Goal: Complete application form

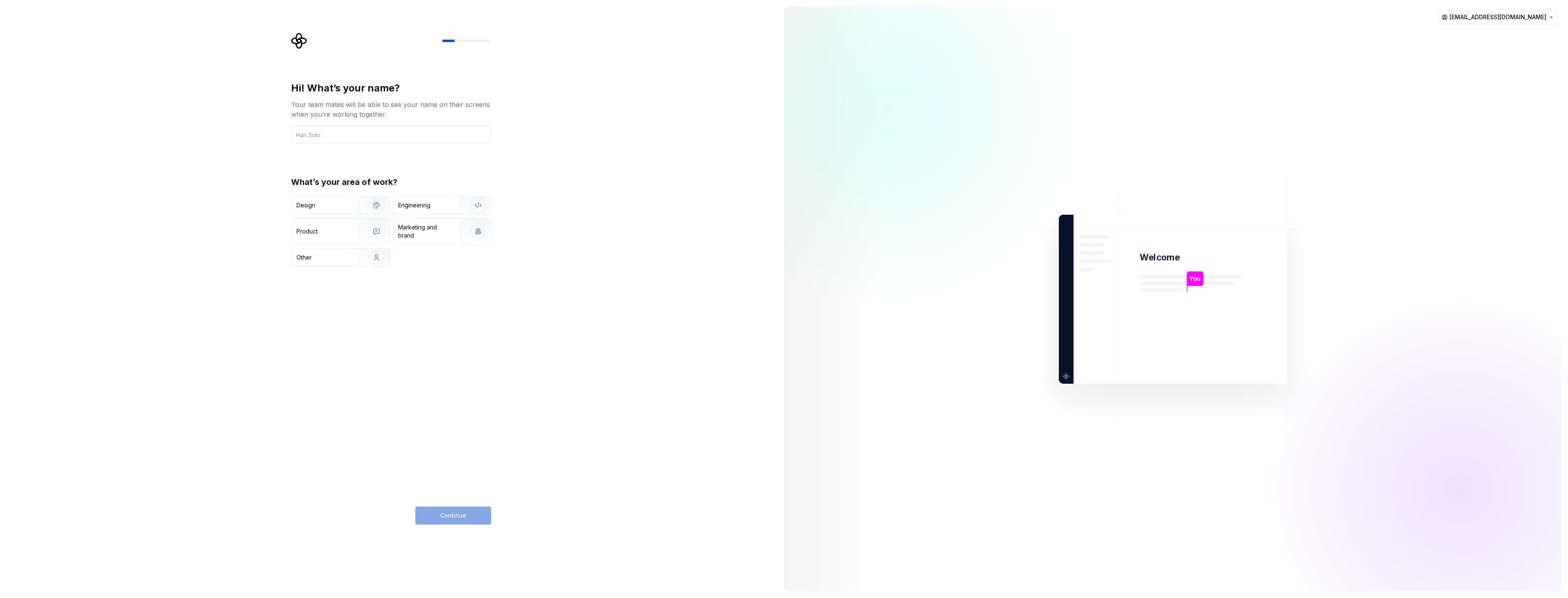
click at [491, 354] on div "Hi! What’s your name? Your team mates will be able to see your name on their sc…" at bounding box center [393, 279] width 215 height 492
click at [355, 138] on input "text" at bounding box center [391, 135] width 200 height 18
type input "Beau"
click at [363, 259] on img "button" at bounding box center [371, 257] width 52 height 55
click at [453, 515] on span "Continue" at bounding box center [453, 515] width 26 height 8
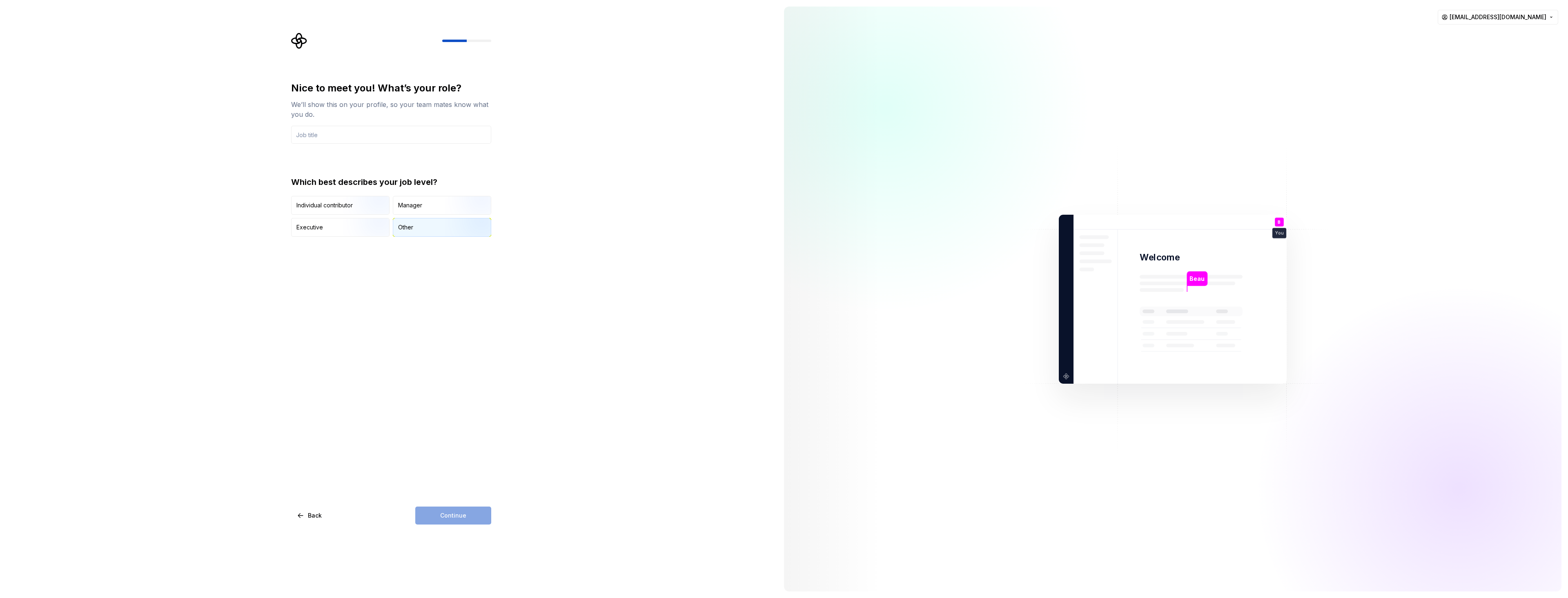
click at [404, 230] on div "Other" at bounding box center [405, 227] width 15 height 8
click at [464, 520] on div "Continue" at bounding box center [453, 516] width 76 height 18
click at [369, 139] on input "text" at bounding box center [391, 135] width 200 height 18
type input "solo"
click at [471, 523] on button "Continue" at bounding box center [453, 516] width 76 height 18
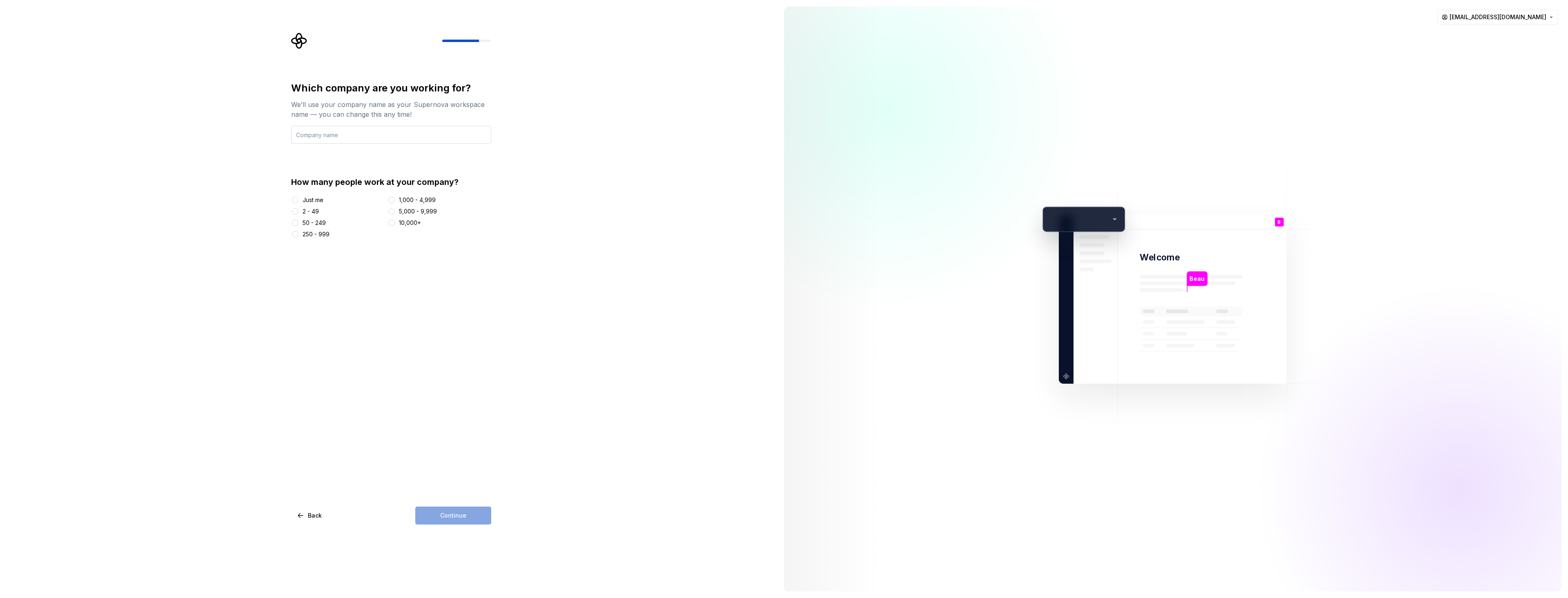
click at [345, 132] on input "text" at bounding box center [391, 135] width 200 height 18
type input "Beau"
click at [298, 201] on button "Just me" at bounding box center [295, 200] width 7 height 7
click at [457, 512] on span "Continue" at bounding box center [453, 515] width 26 height 8
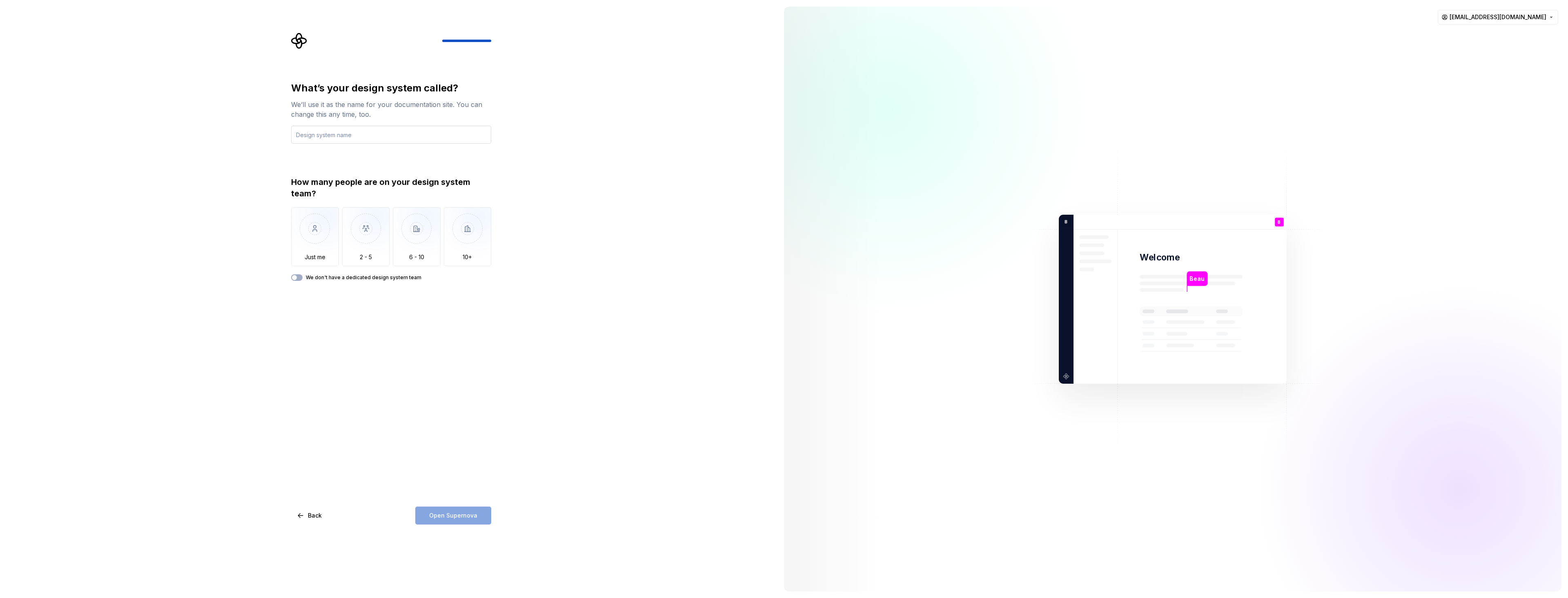
click at [401, 141] on input "text" at bounding box center [391, 135] width 200 height 18
click at [322, 242] on img "button" at bounding box center [315, 235] width 47 height 55
click at [327, 134] on input "text" at bounding box center [391, 135] width 200 height 18
type input "Design"
click at [302, 279] on button "We don't have a dedicated design system team" at bounding box center [296, 277] width 12 height 7
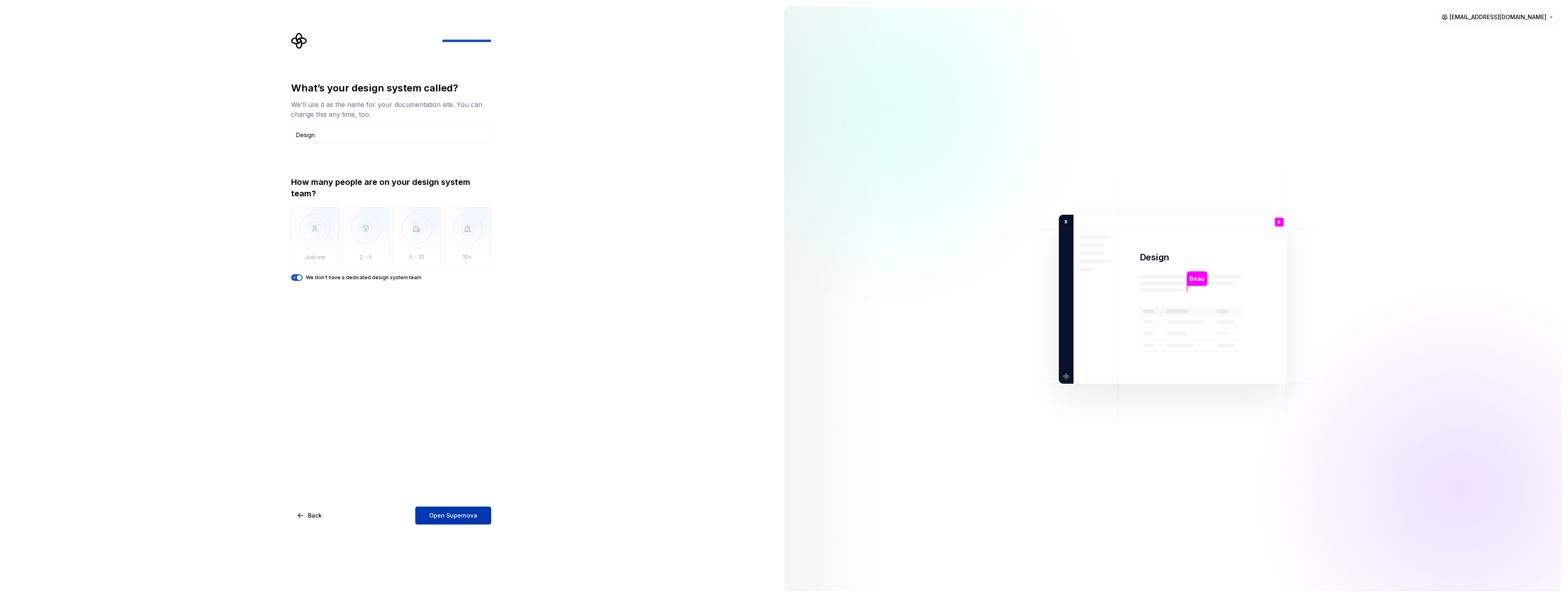
click at [450, 519] on span "Open Supernova" at bounding box center [453, 515] width 48 height 8
click at [1191, 268] on img at bounding box center [1172, 299] width 331 height 386
click at [601, 470] on div "What’s your design system called? We’ll use it as the name for your documentati…" at bounding box center [388, 299] width 777 height 598
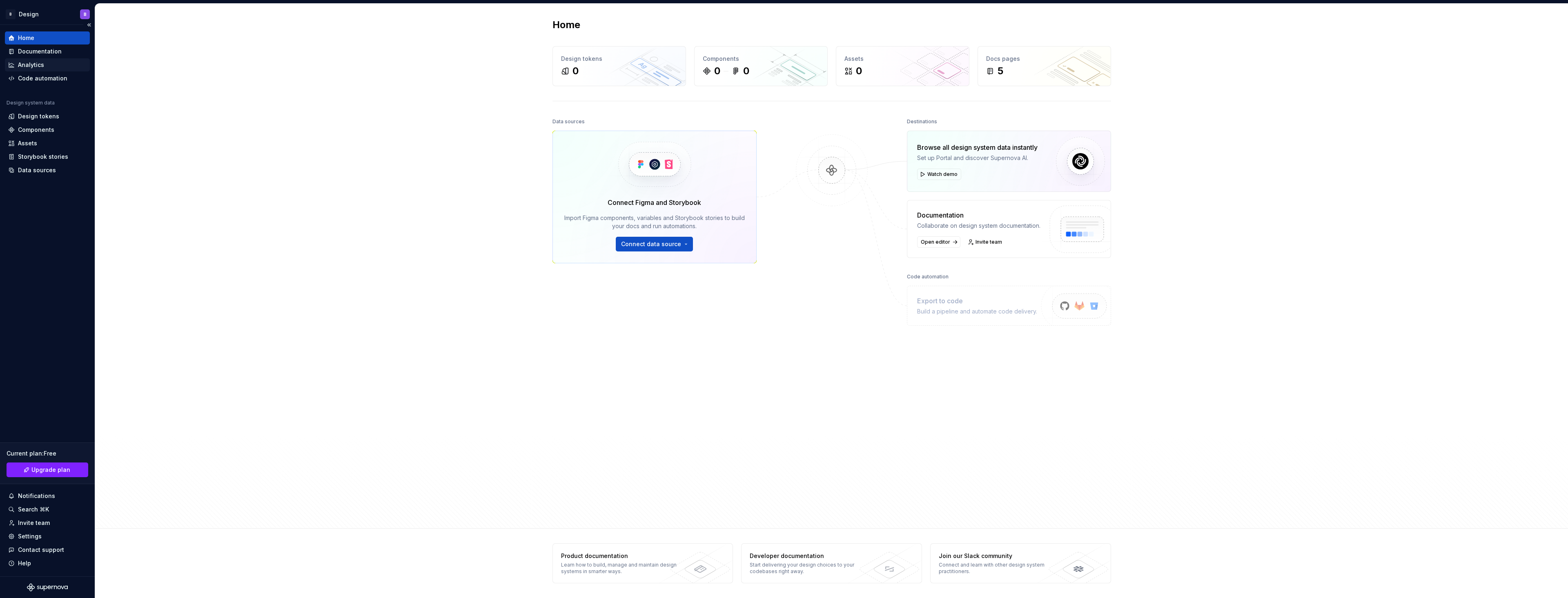
click at [44, 65] on div "Analytics" at bounding box center [47, 64] width 79 height 8
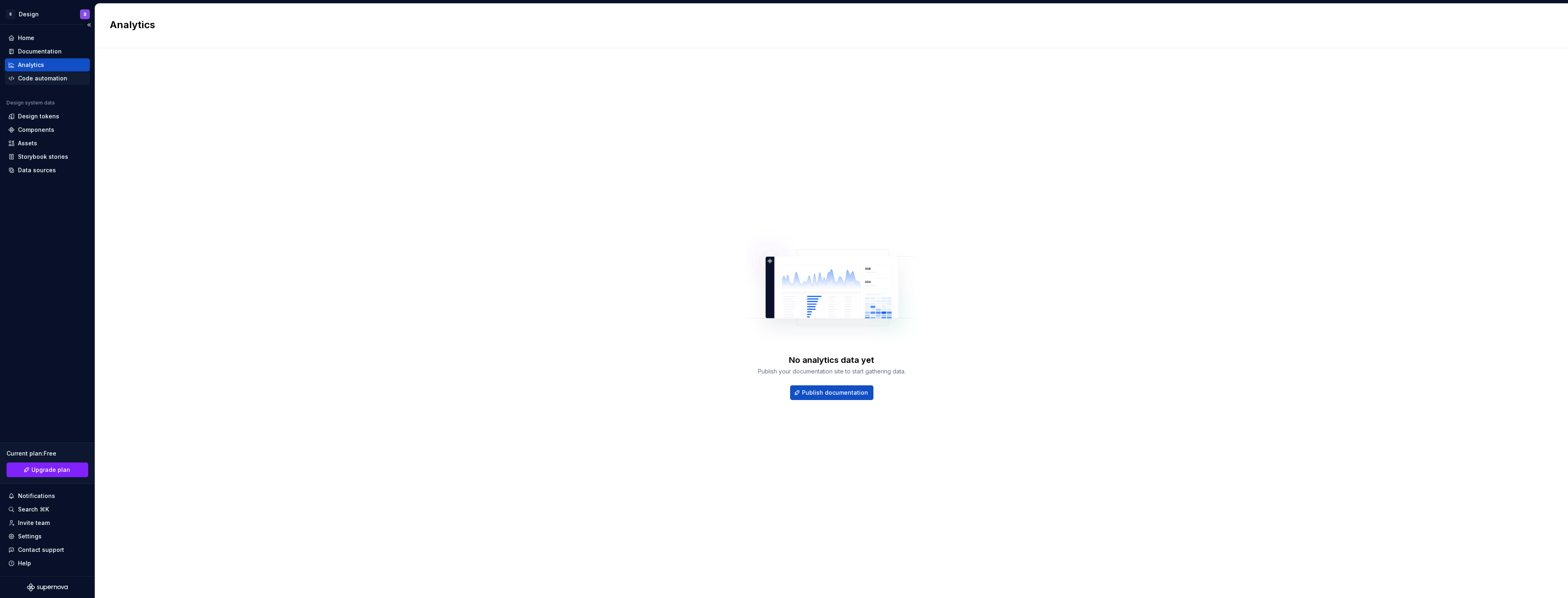
click at [61, 82] on div "Code automation" at bounding box center [43, 78] width 49 height 8
